Goal: Find specific fact: Find specific fact

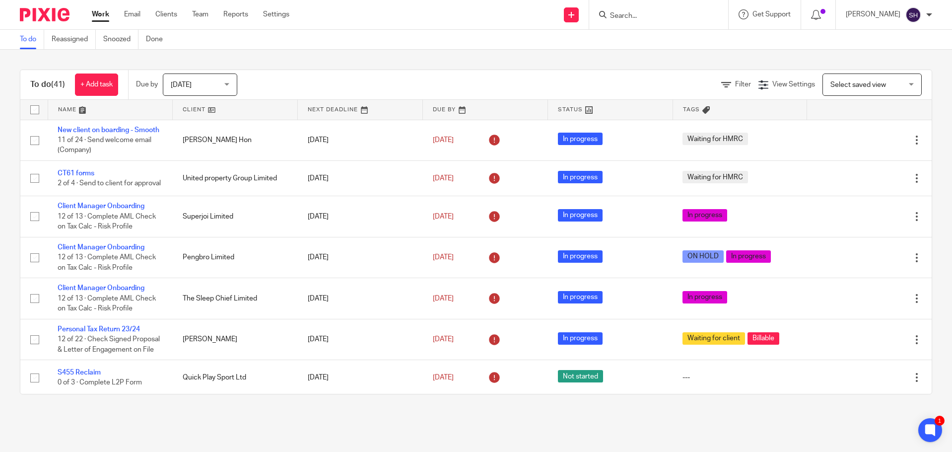
click at [682, 18] on input "Search" at bounding box center [653, 16] width 89 height 9
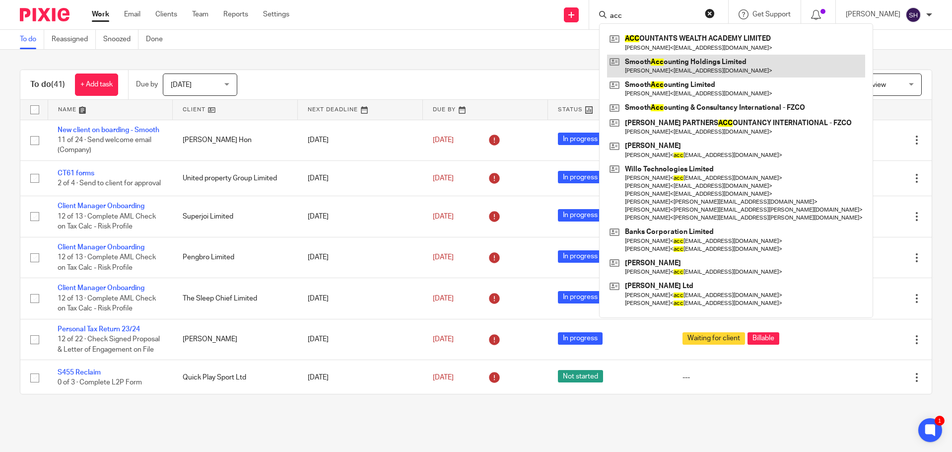
type input "acc"
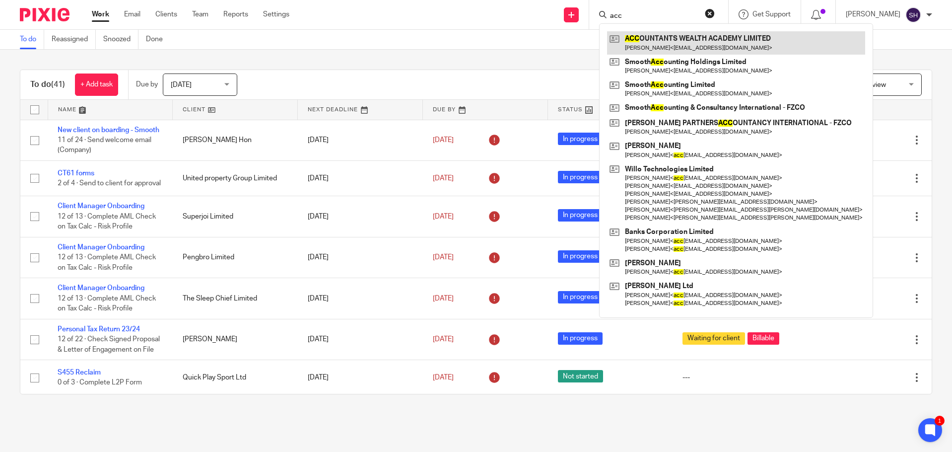
click at [677, 43] on link at bounding box center [736, 42] width 258 height 23
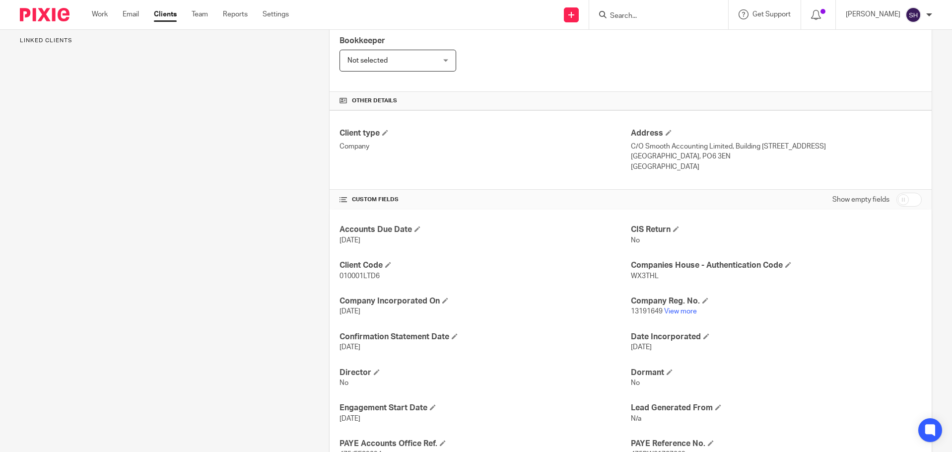
scroll to position [298, 0]
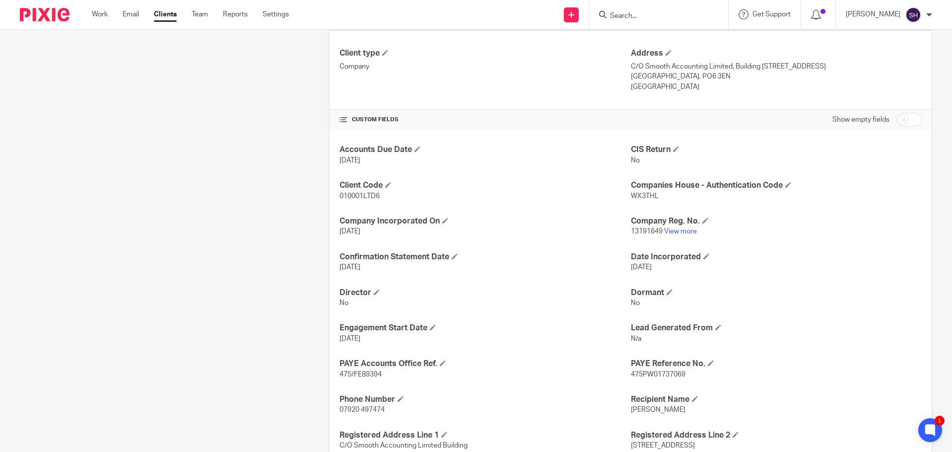
click at [640, 201] on p "WX3THL" at bounding box center [776, 196] width 291 height 10
copy span "WX3THL"
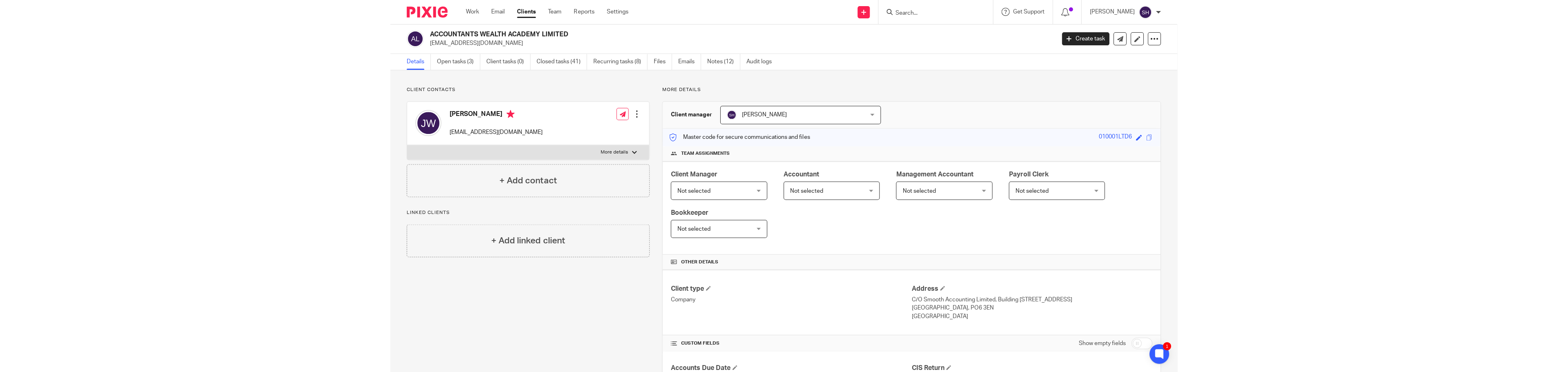
scroll to position [0, 0]
